Goal: Transaction & Acquisition: Purchase product/service

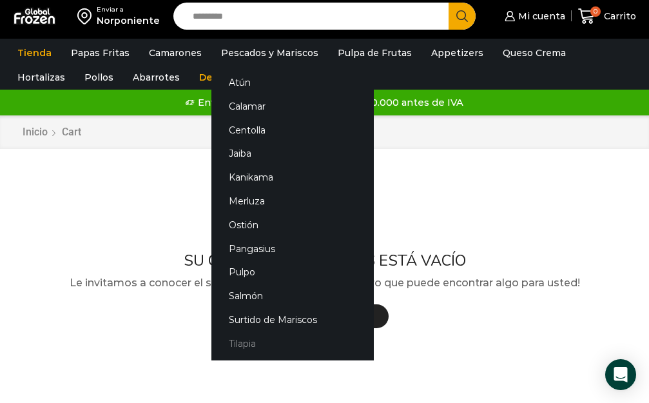
click at [238, 345] on link "Tilapia" at bounding box center [292, 343] width 162 height 24
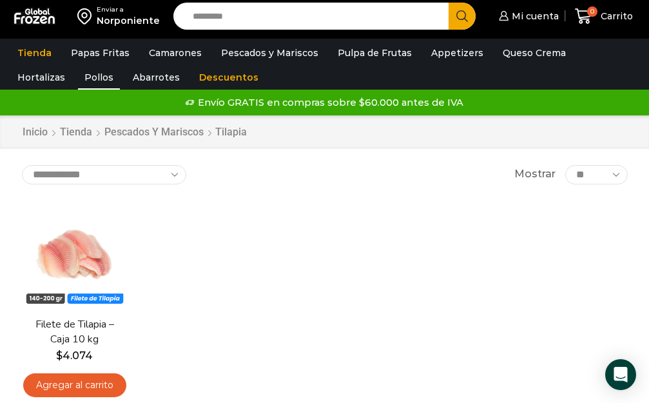
click at [78, 79] on link "Pollos" at bounding box center [99, 77] width 42 height 24
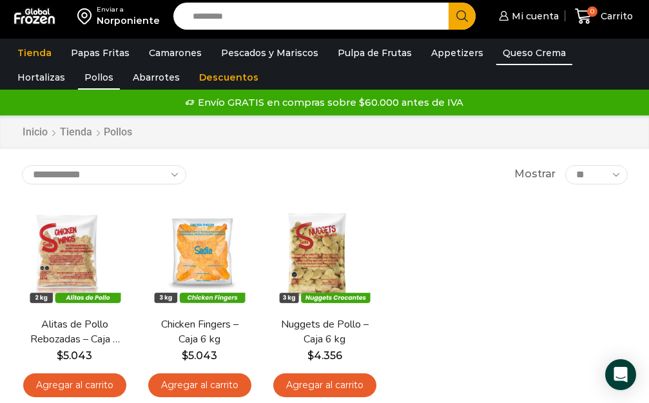
click at [522, 50] on link "Queso Crema" at bounding box center [534, 53] width 76 height 24
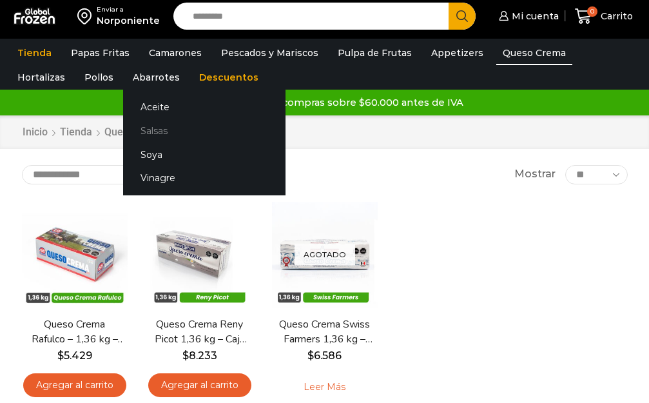
drag, startPoint x: 84, startPoint y: 133, endPoint x: 82, endPoint y: 148, distance: 14.3
click at [123, 148] on link "Soya" at bounding box center [204, 154] width 162 height 24
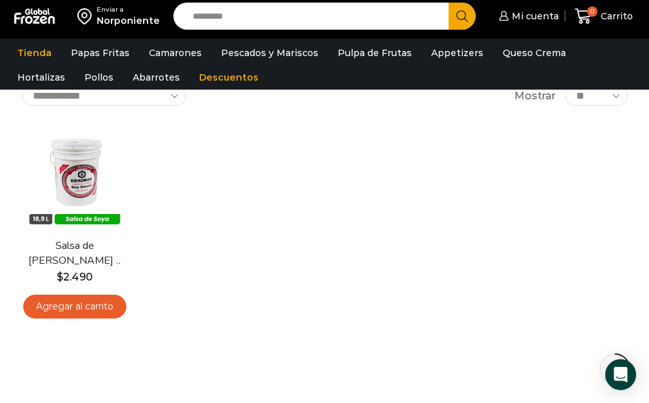
scroll to position [106, 0]
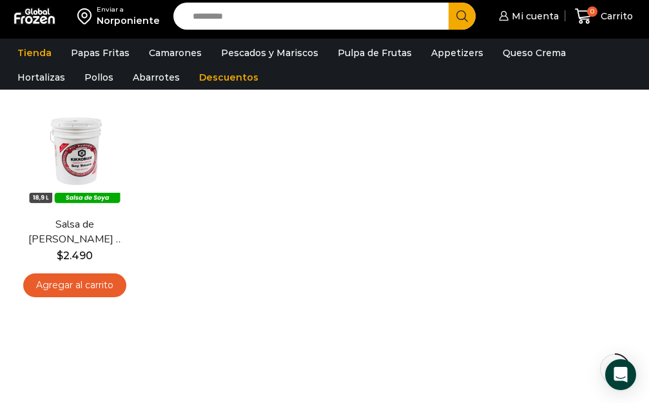
click at [487, 204] on div "En stock Vista Rápida Salsa de Soya Kikkoman – Balde 18.9 litros $ 2.490 Agrega…" at bounding box center [324, 203] width 625 height 222
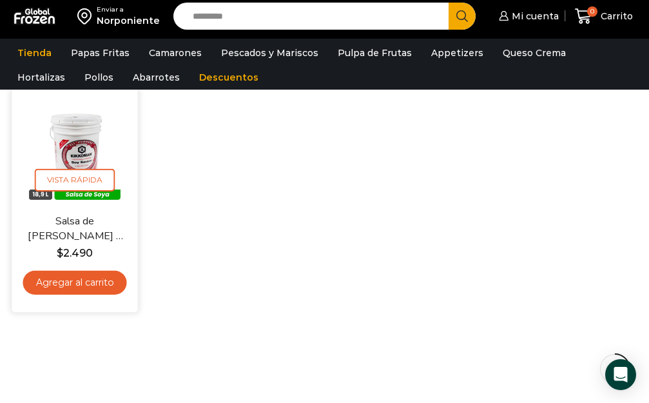
click at [61, 220] on link "Salsa de [PERSON_NAME] – Balde 18.9 litros" at bounding box center [74, 229] width 96 height 30
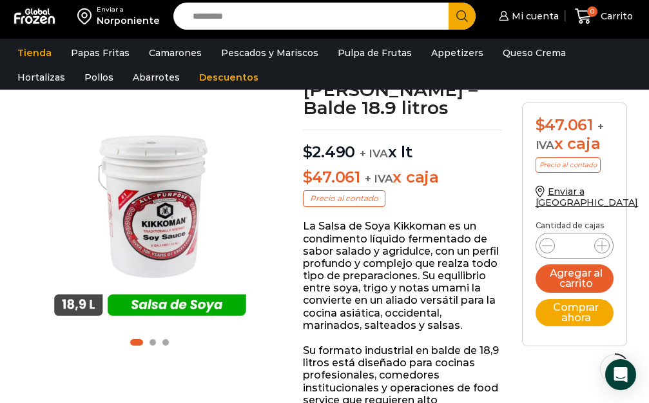
scroll to position [98, 0]
